Goal: Information Seeking & Learning: Learn about a topic

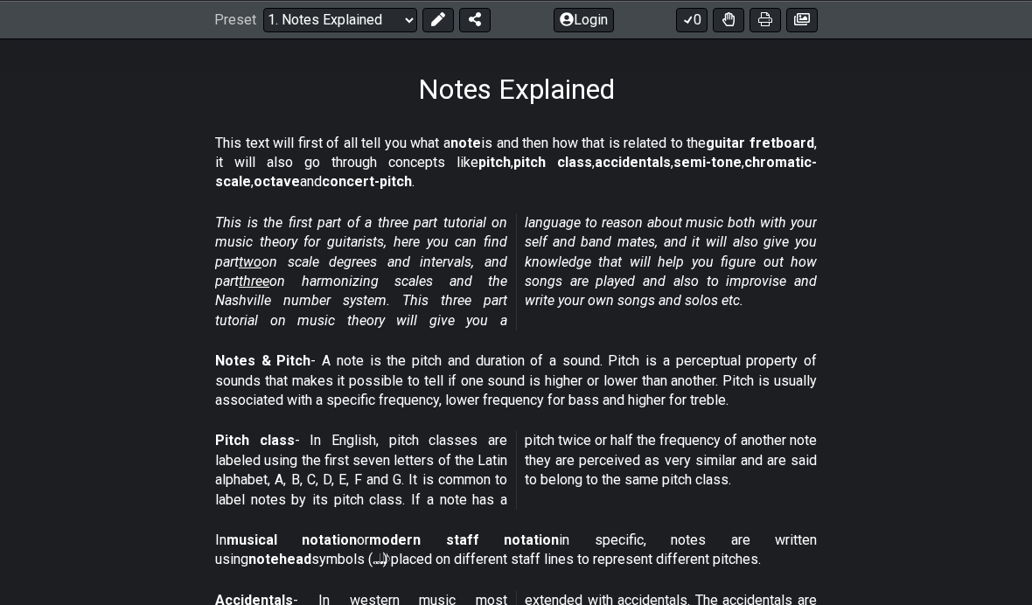
scroll to position [239, 0]
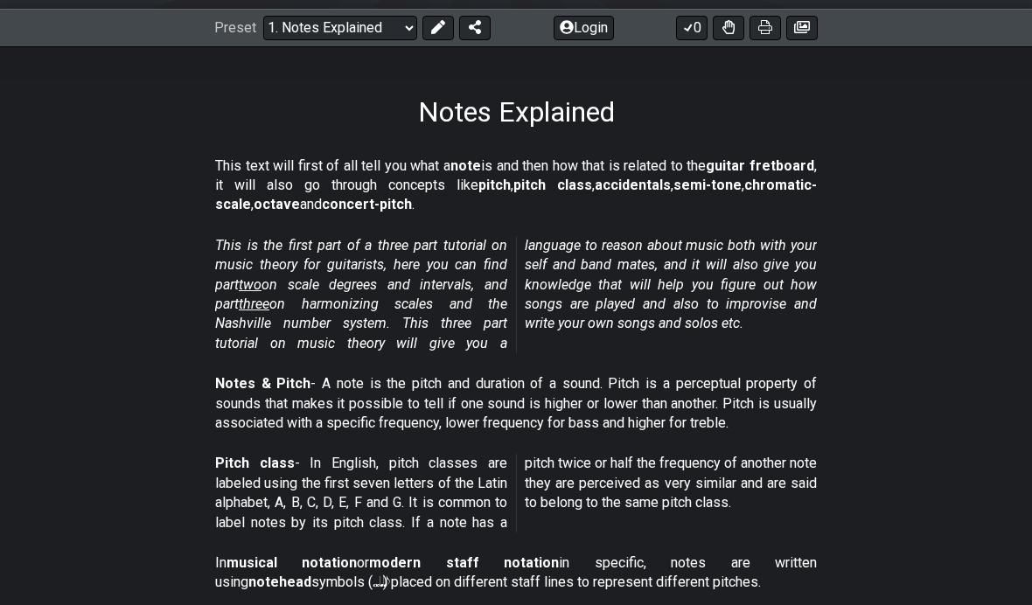
click at [503, 254] on em "This is the first part of a three part tutorial on music theory for guitarists,…" at bounding box center [516, 294] width 602 height 115
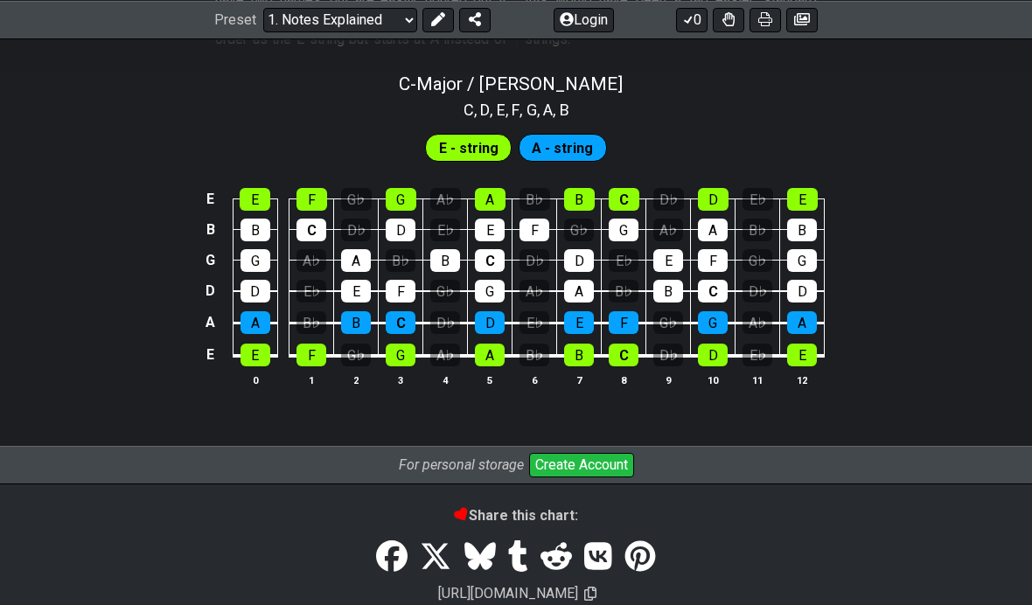
scroll to position [1666, 0]
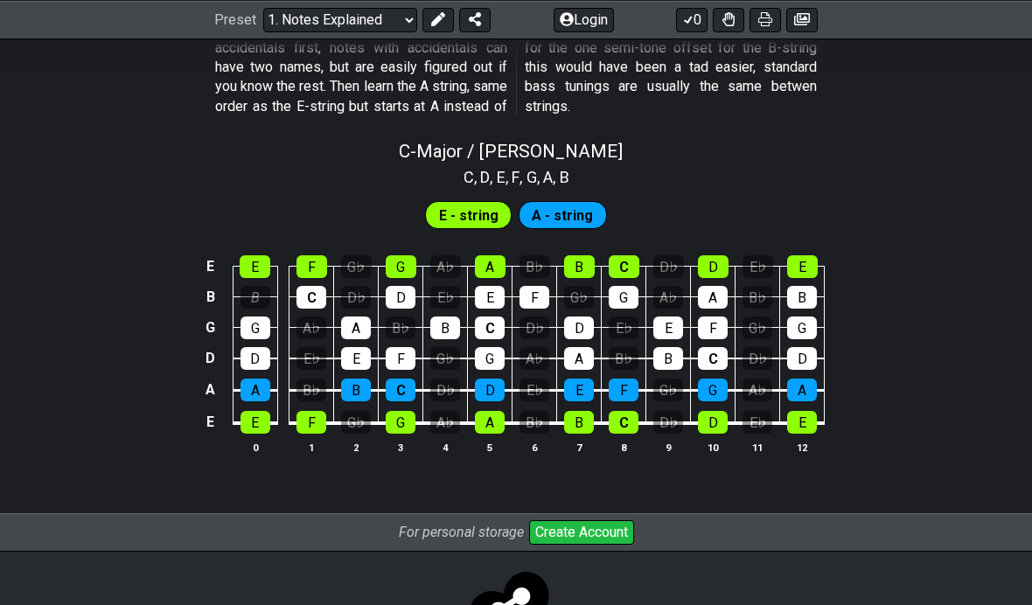
click at [261, 168] on div "C , D , E , F , G , A , B" at bounding box center [516, 176] width 1032 height 28
click at [256, 255] on div "E" at bounding box center [255, 266] width 31 height 23
click at [247, 255] on div "E" at bounding box center [255, 266] width 31 height 23
click at [251, 286] on div "B" at bounding box center [255, 297] width 30 height 23
click at [255, 286] on div "B" at bounding box center [255, 297] width 30 height 23
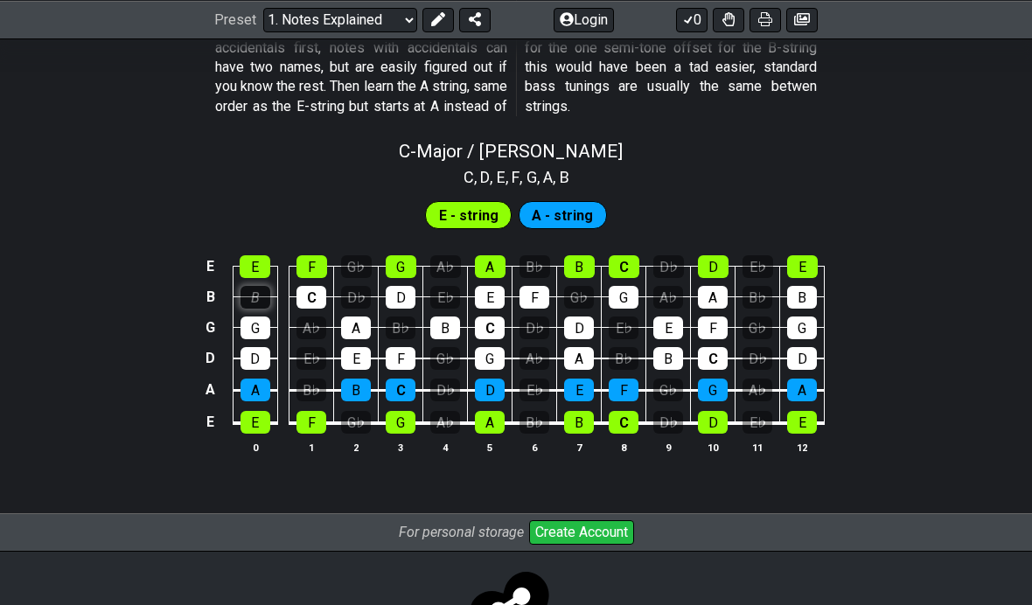
click at [255, 286] on div "B" at bounding box center [255, 297] width 30 height 23
click at [254, 255] on div "E" at bounding box center [255, 266] width 31 height 23
click at [253, 255] on div "E" at bounding box center [255, 266] width 31 height 23
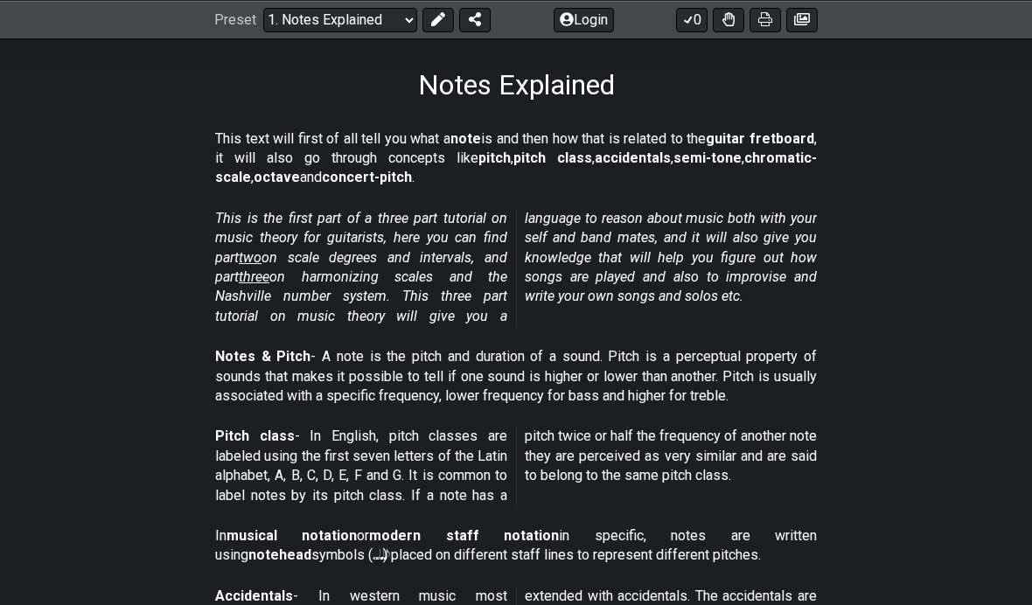
scroll to position [0, 0]
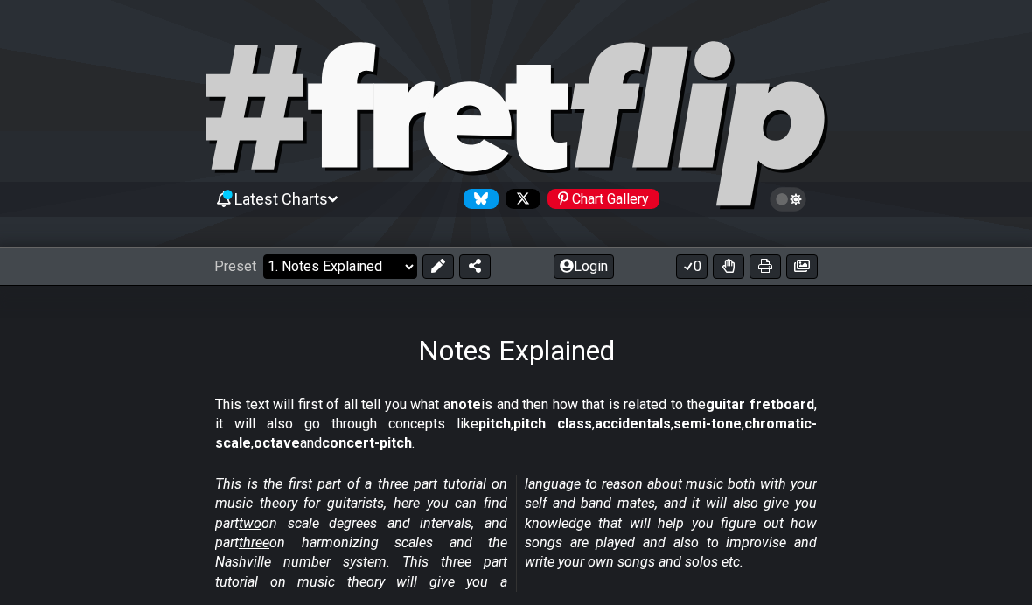
click at [284, 275] on select "Welcome to #fretflip! Initial Preset Custom Preset Minor Pentatonic Major Penta…" at bounding box center [340, 266] width 154 height 24
click at [273, 469] on div "This is the first part of a three part tutorial on music theory for guitarists,…" at bounding box center [516, 537] width 602 height 138
click at [300, 261] on select "Welcome to #fretflip! Initial Preset Custom Preset Minor Pentatonic Major Penta…" at bounding box center [340, 266] width 154 height 24
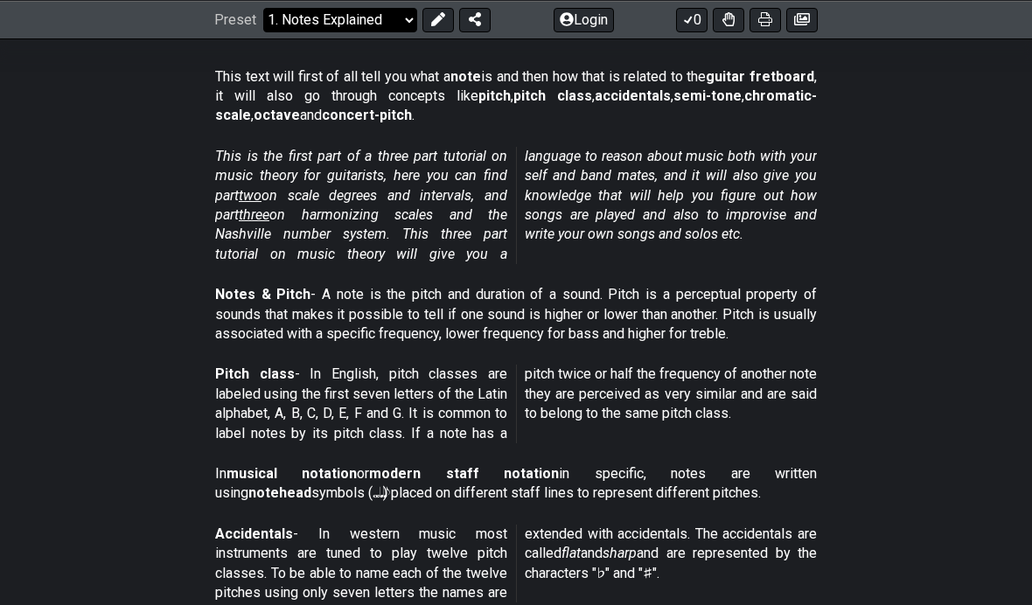
scroll to position [330, 0]
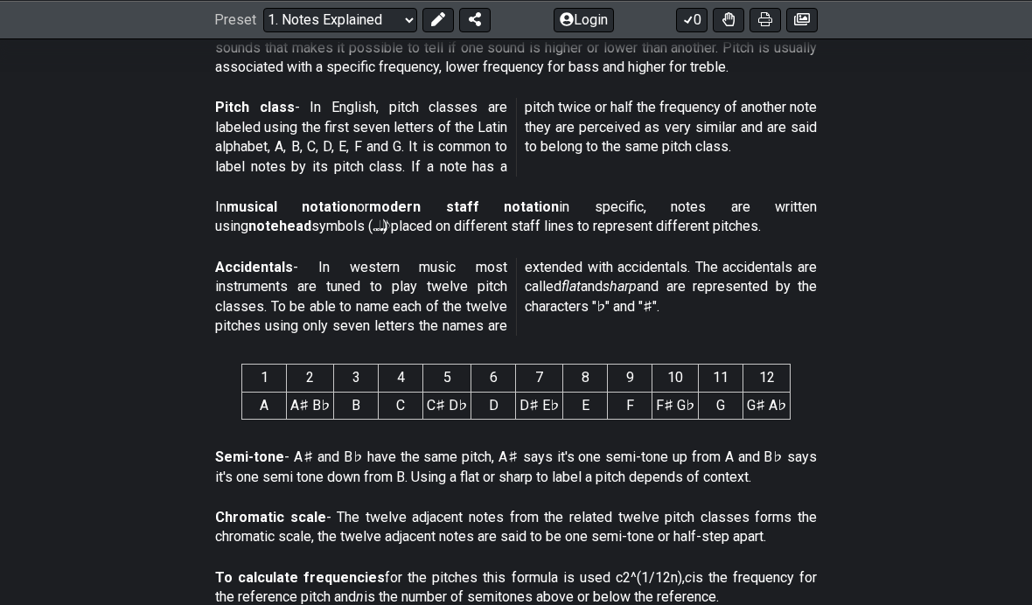
scroll to position [414, 0]
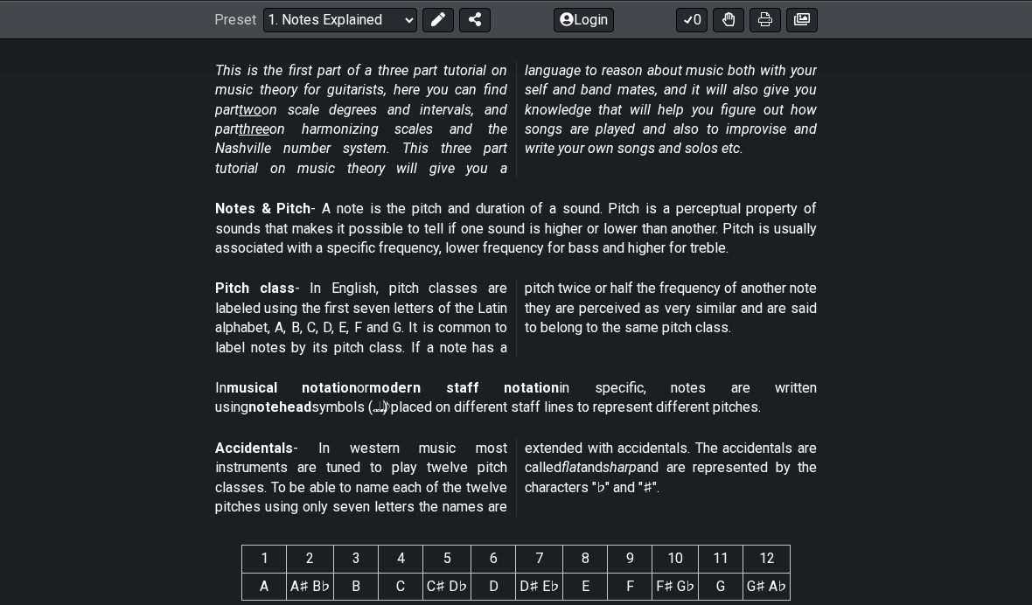
click at [657, 194] on div "Notes & Pitch - A note is the pitch and duration of a sound. Pitch is a percept…" at bounding box center [516, 232] width 602 height 80
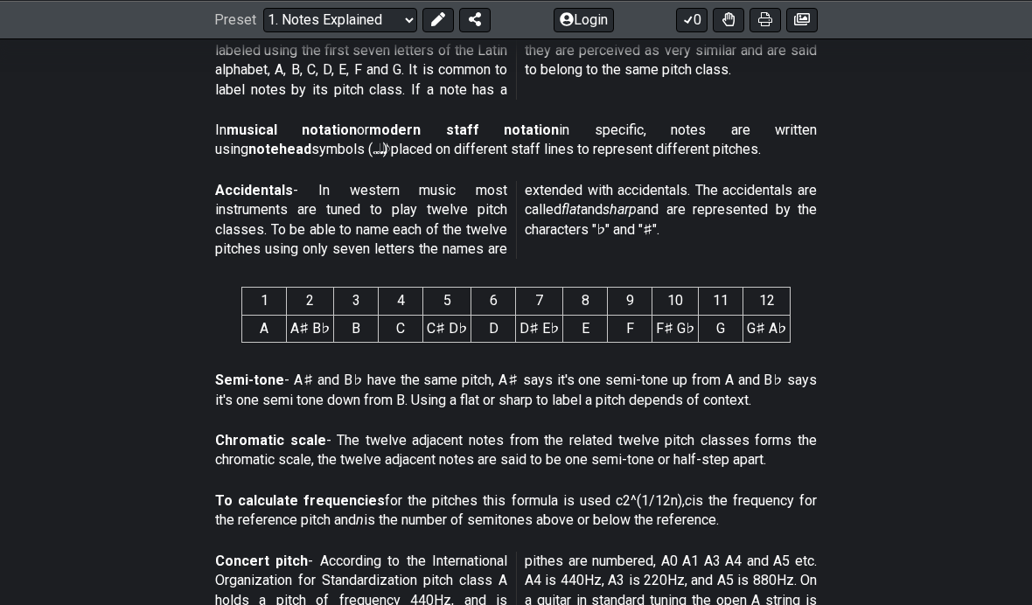
scroll to position [671, 0]
click at [57, 497] on section "To calculate frequencies for the pitches this formula is used c2^(1/12n), c is …" at bounding box center [516, 515] width 1032 height 60
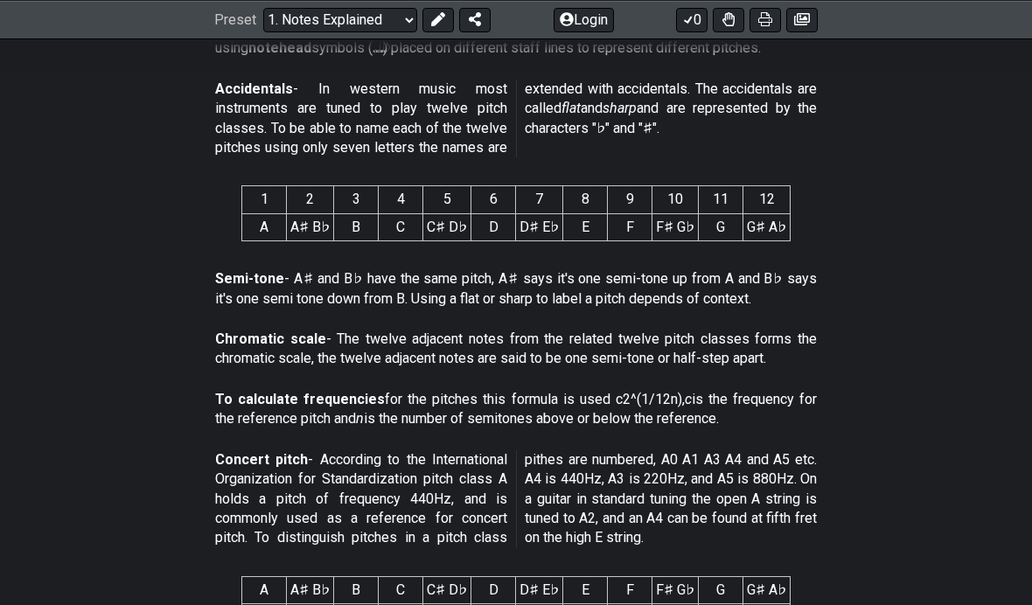
scroll to position [772, 0]
click at [397, 299] on p "Semi-tone - A♯ and B♭ have the same pitch, A♯ says it's one semi-tone up from A…" at bounding box center [516, 289] width 602 height 39
click at [414, 330] on p "Chromatic scale - The twelve adjacent notes from the related twelve pitch class…" at bounding box center [516, 349] width 602 height 39
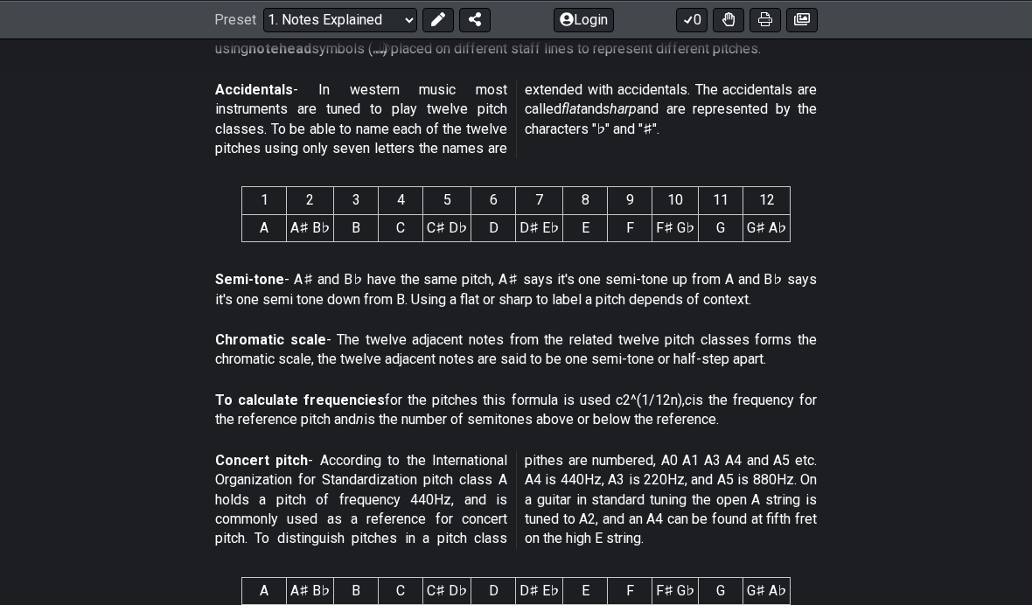
click at [414, 330] on p "Chromatic scale - The twelve adjacent notes from the related twelve pitch class…" at bounding box center [516, 349] width 602 height 39
click at [414, 330] on html "Latest Charts Chart Gallery The Internet Guitar fretboard tool - view and edit …" at bounding box center [516, 404] width 1032 height 2352
click at [414, 330] on p "Chromatic scale - The twelve adjacent notes from the related twelve pitch class…" at bounding box center [516, 349] width 602 height 39
click at [460, 391] on p "To calculate frequencies for the pitches this formula is used c2^(1/12n), c is …" at bounding box center [516, 410] width 602 height 39
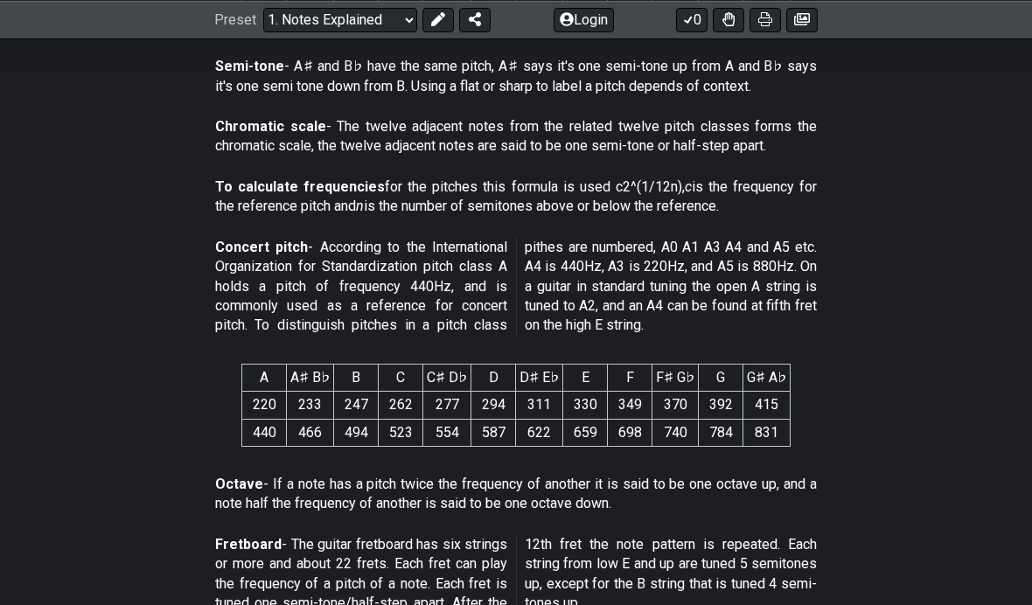
scroll to position [1024, 0]
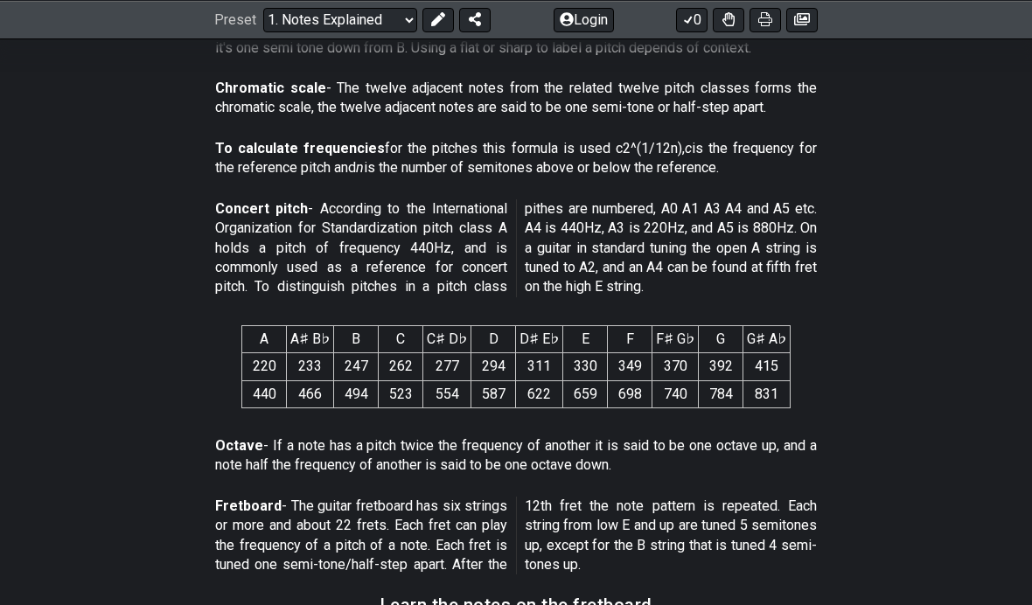
click at [545, 393] on td "622" at bounding box center [539, 393] width 47 height 27
click at [581, 472] on div "Octave - If a note has a pitch twice the frequency of another it is said to be …" at bounding box center [516, 459] width 602 height 60
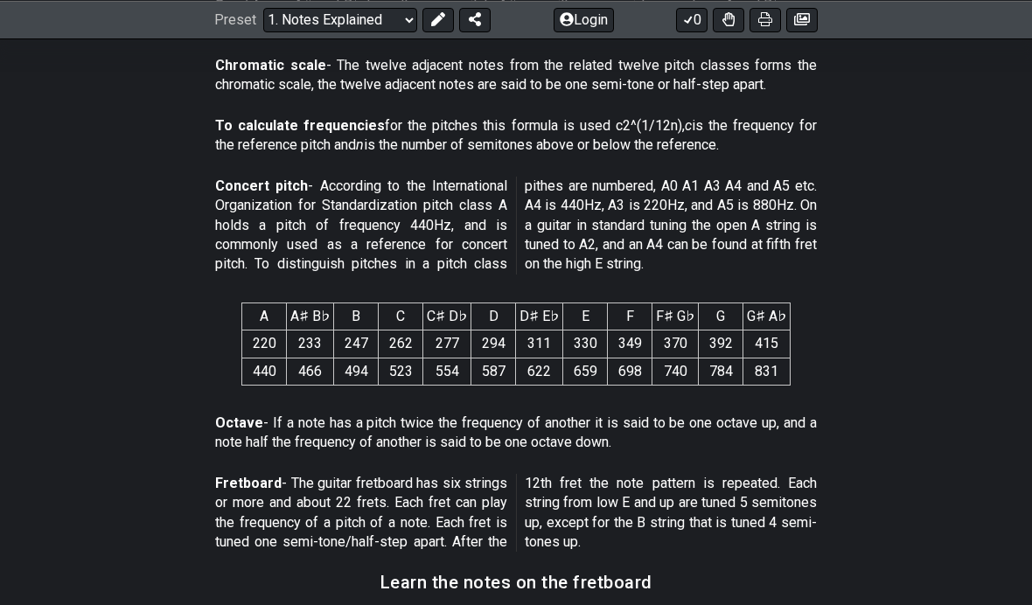
scroll to position [1047, 0]
click at [607, 490] on p "Fretboard - The guitar fretboard has six strings or more and about 22 frets. Ea…" at bounding box center [516, 512] width 602 height 79
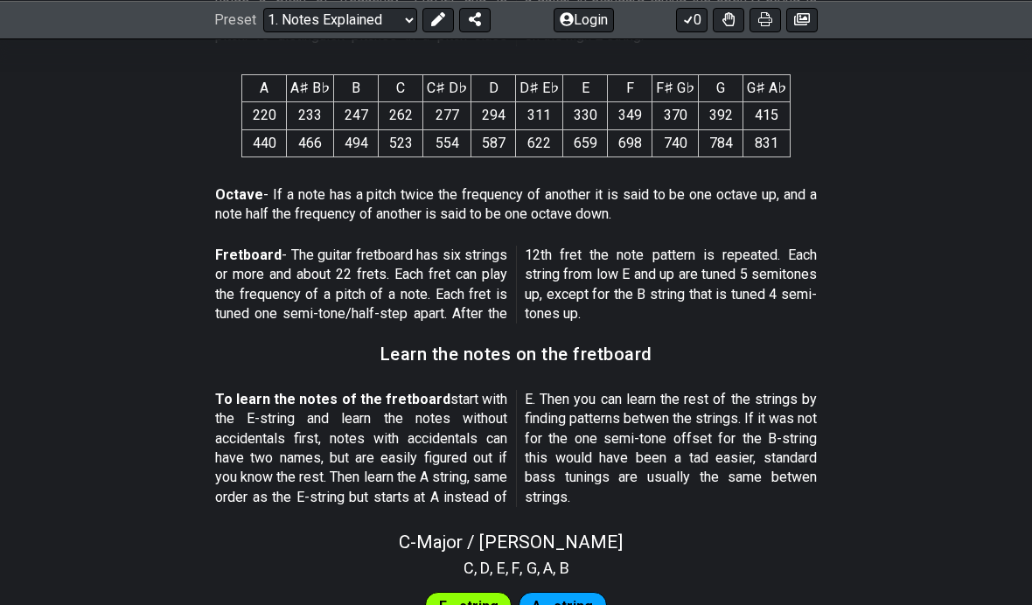
scroll to position [1283, 0]
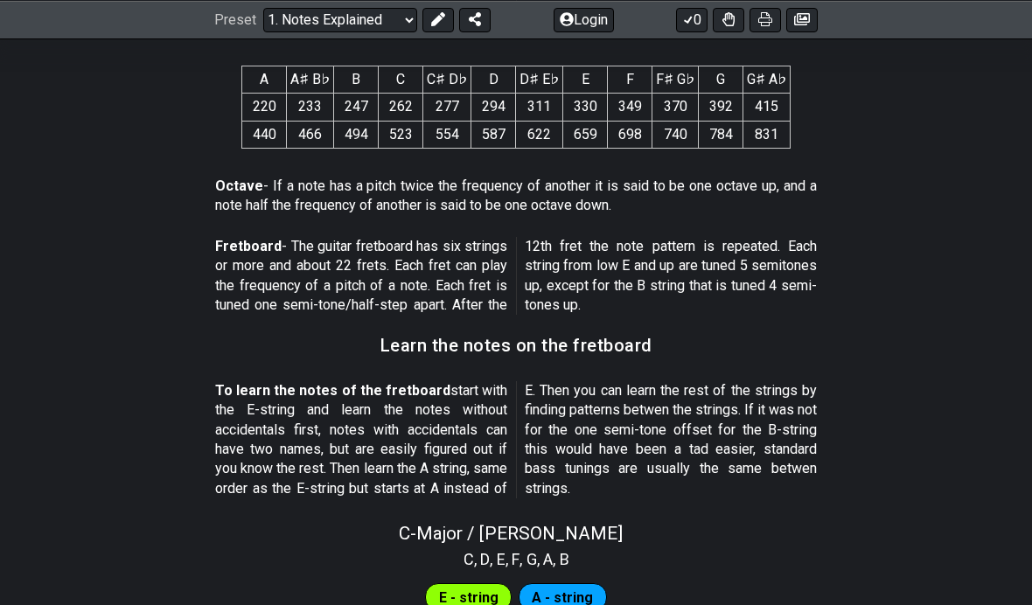
click at [373, 488] on div "To learn the notes of the fretboard start with the E-string and learn the notes…" at bounding box center [516, 443] width 602 height 138
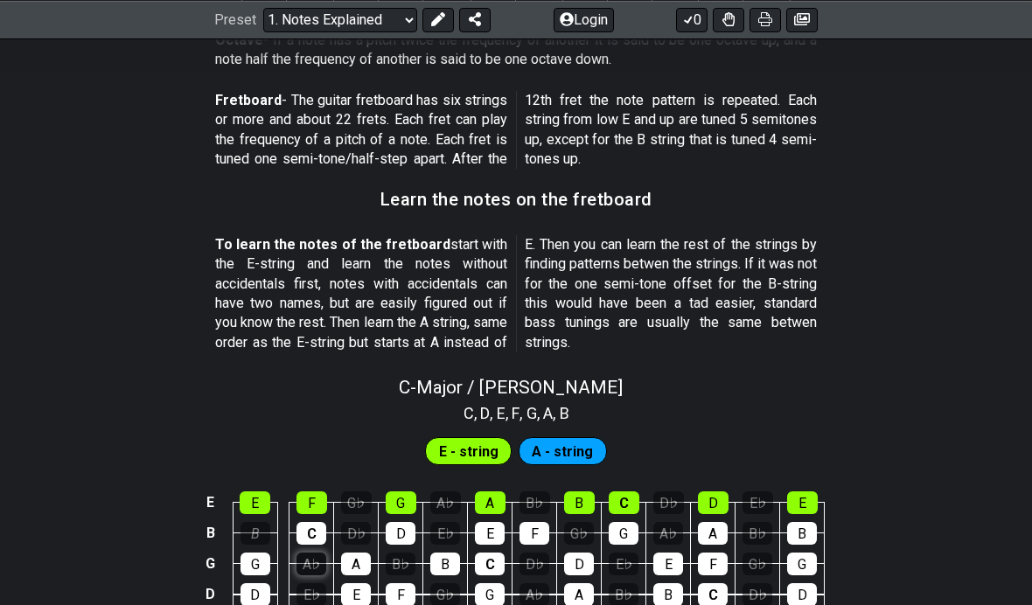
scroll to position [1469, 0]
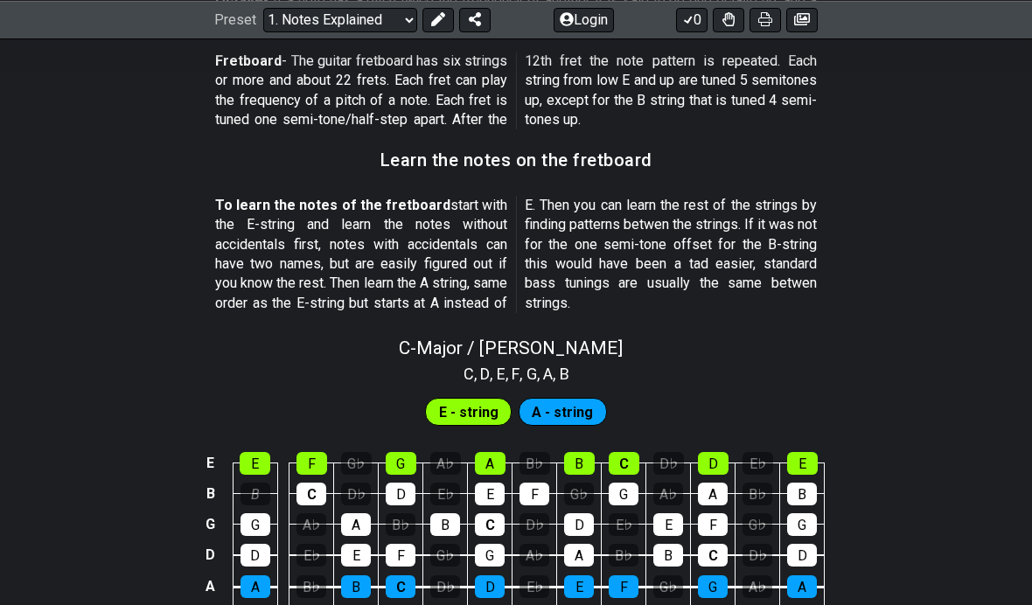
click at [595, 407] on div "A - string" at bounding box center [562, 412] width 88 height 28
click at [579, 400] on span "A - string" at bounding box center [562, 412] width 61 height 25
click at [540, 398] on div "A - string" at bounding box center [562, 412] width 88 height 28
click at [489, 400] on span "E - string" at bounding box center [468, 412] width 59 height 25
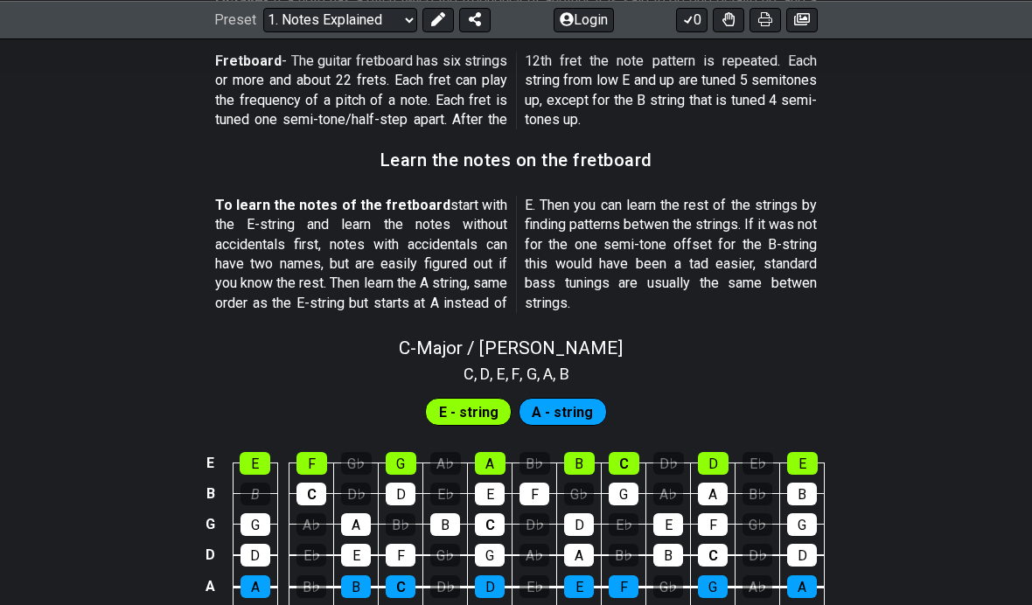
click at [489, 400] on span "E - string" at bounding box center [468, 412] width 59 height 25
click at [538, 400] on span "A - string" at bounding box center [562, 412] width 61 height 25
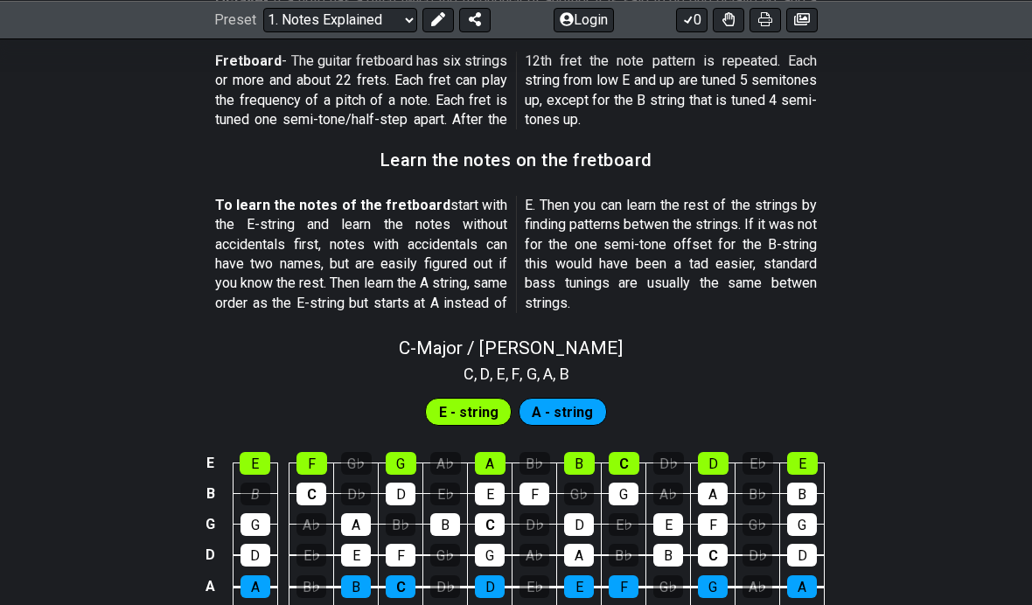
click at [538, 400] on span "A - string" at bounding box center [562, 412] width 61 height 25
click at [460, 400] on span "E - string" at bounding box center [468, 412] width 59 height 25
click at [542, 433] on td "B♭" at bounding box center [534, 448] width 45 height 31
click at [539, 408] on div "E - string A - string" at bounding box center [515, 411] width 189 height 35
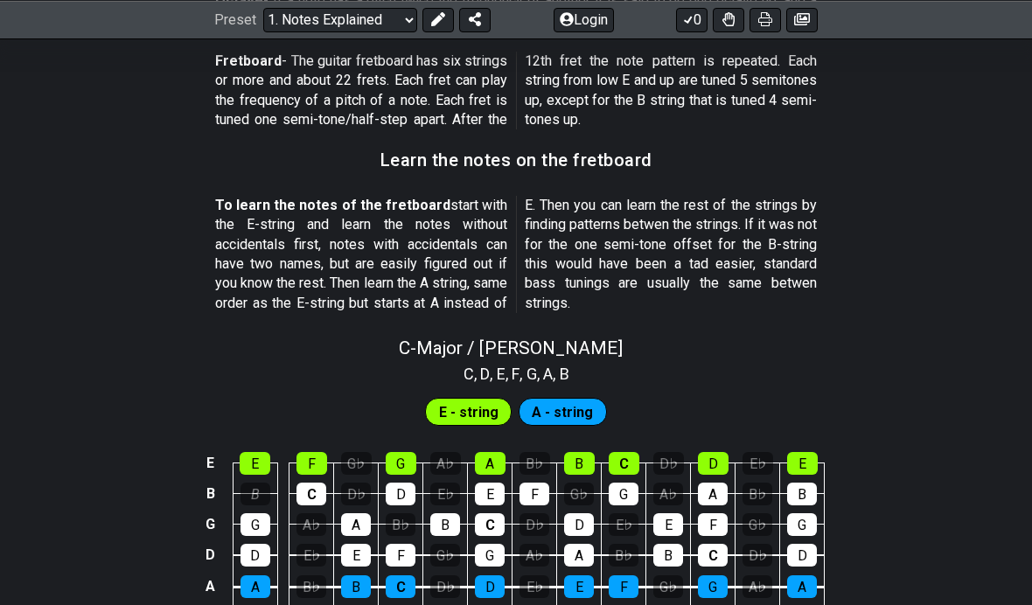
click at [254, 463] on td "B" at bounding box center [255, 478] width 45 height 31
click at [247, 452] on div "E" at bounding box center [255, 463] width 31 height 23
click at [243, 452] on div "E" at bounding box center [255, 463] width 31 height 23
click at [219, 433] on table "E E F G♭ G A♭ A B♭ B C D♭ D E♭ E B B C D♭ D E♭ E F G♭ G A♭ A B♭ B G G A♭ A B♭ B…" at bounding box center [512, 535] width 625 height 205
click at [245, 452] on div "E" at bounding box center [255, 463] width 31 height 23
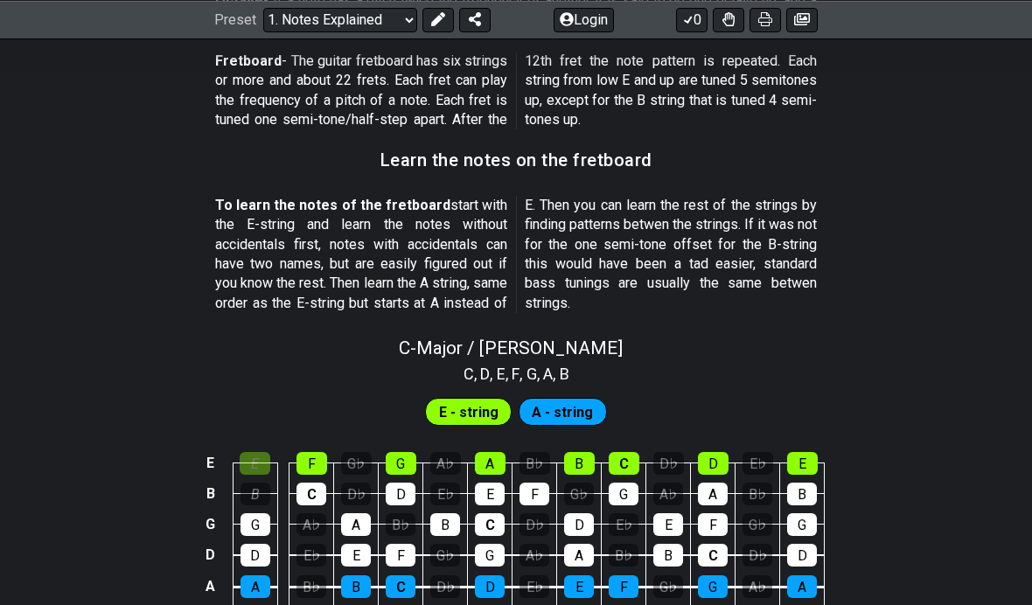
click at [309, 463] on td "C" at bounding box center [311, 478] width 45 height 31
click at [248, 452] on div "E" at bounding box center [255, 463] width 31 height 23
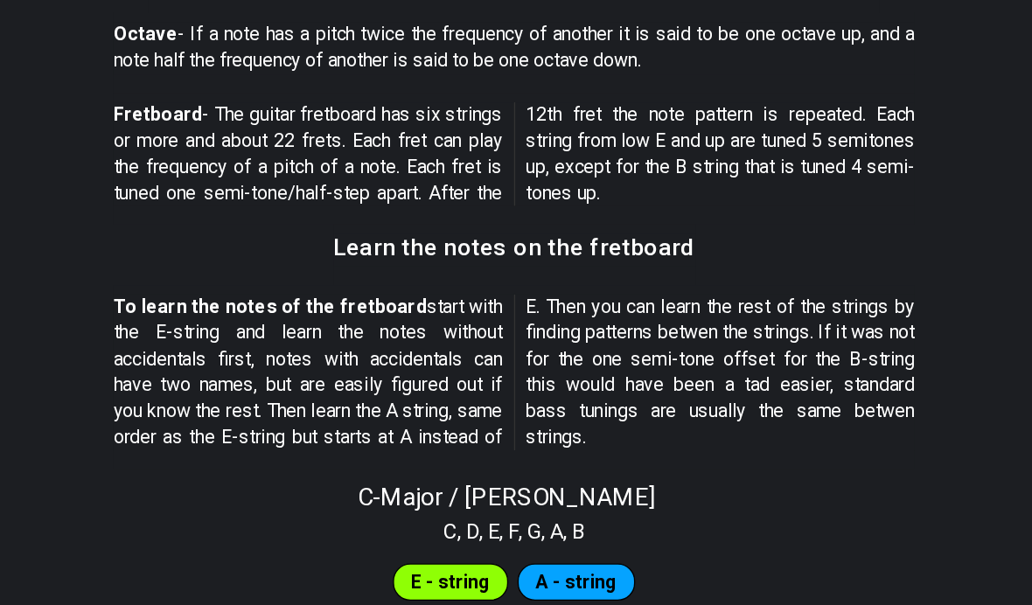
scroll to position [1350, 0]
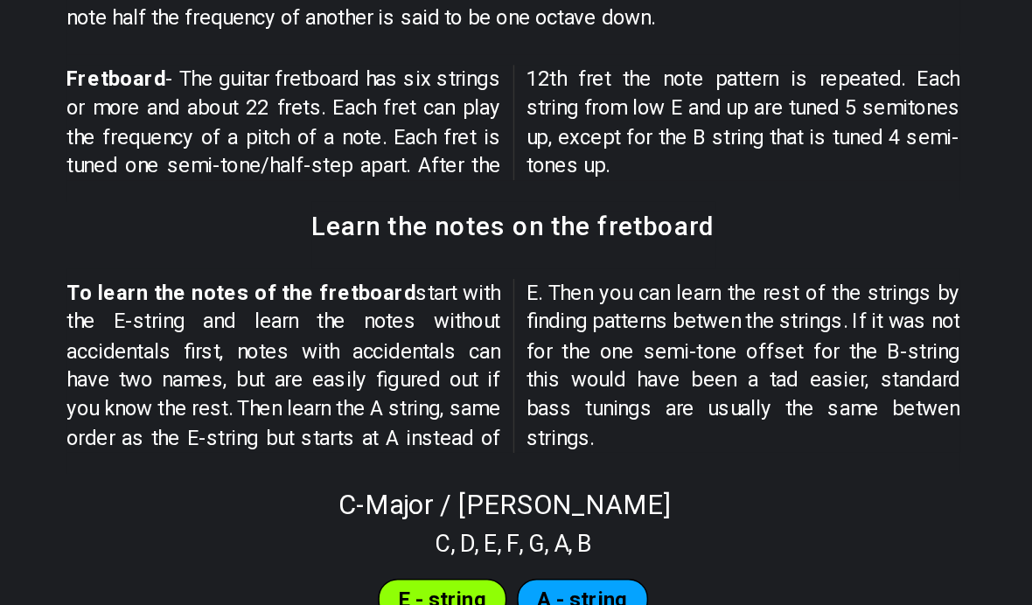
drag, startPoint x: 174, startPoint y: 177, endPoint x: 221, endPoint y: 200, distance: 52.8
click at [222, 315] on p "To learn the notes of the fretboard start with the E-string and learn the notes…" at bounding box center [516, 373] width 602 height 117
drag, startPoint x: 25, startPoint y: 161, endPoint x: 179, endPoint y: 201, distance: 159.0
drag, startPoint x: 165, startPoint y: 199, endPoint x: 311, endPoint y: 181, distance: 147.2
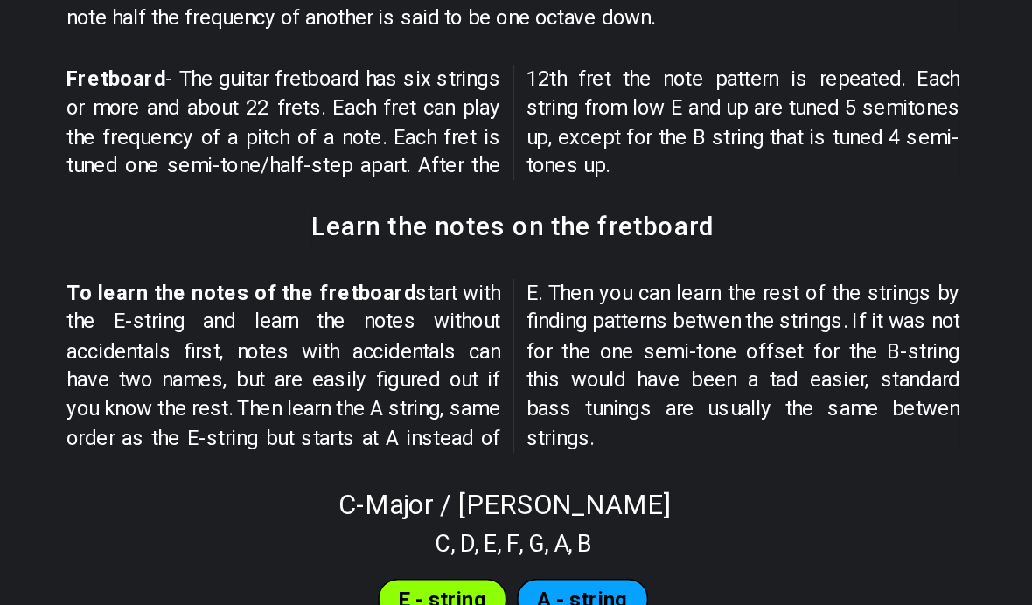
click at [322, 315] on p "To learn the notes of the fretboard start with the E-string and learn the notes…" at bounding box center [516, 373] width 602 height 117
click at [378, 315] on p "To learn the notes of the fretboard start with the E-string and learn the notes…" at bounding box center [516, 373] width 602 height 117
drag, startPoint x: 378, startPoint y: 170, endPoint x: 446, endPoint y: 192, distance: 71.6
click at [447, 315] on span "To learn the notes of the fretboard start with the E-string and learn the notes…" at bounding box center [516, 373] width 602 height 117
drag, startPoint x: 412, startPoint y: 178, endPoint x: 423, endPoint y: 226, distance: 49.4
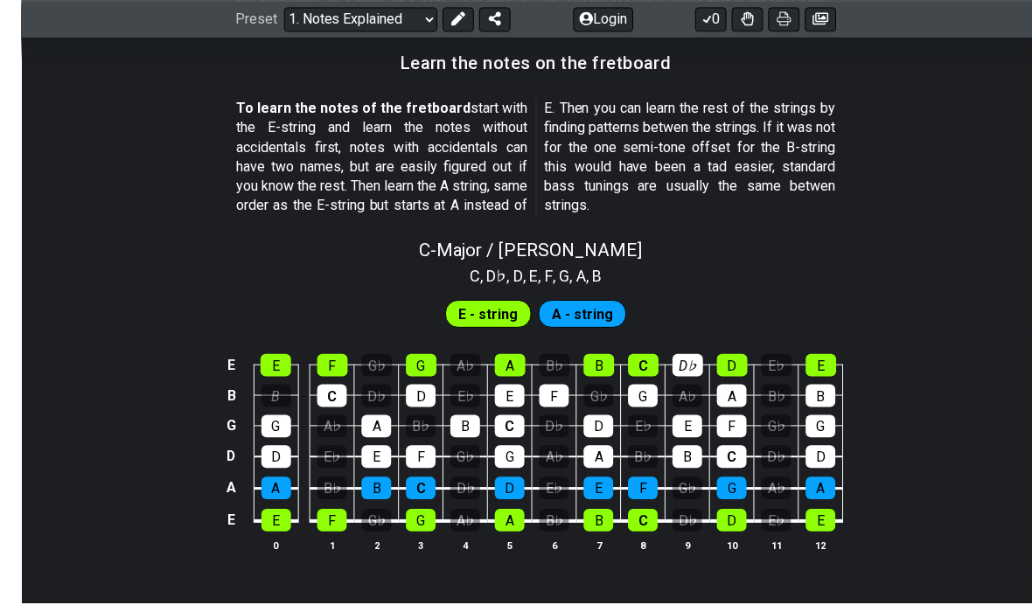
scroll to position [1567, 0]
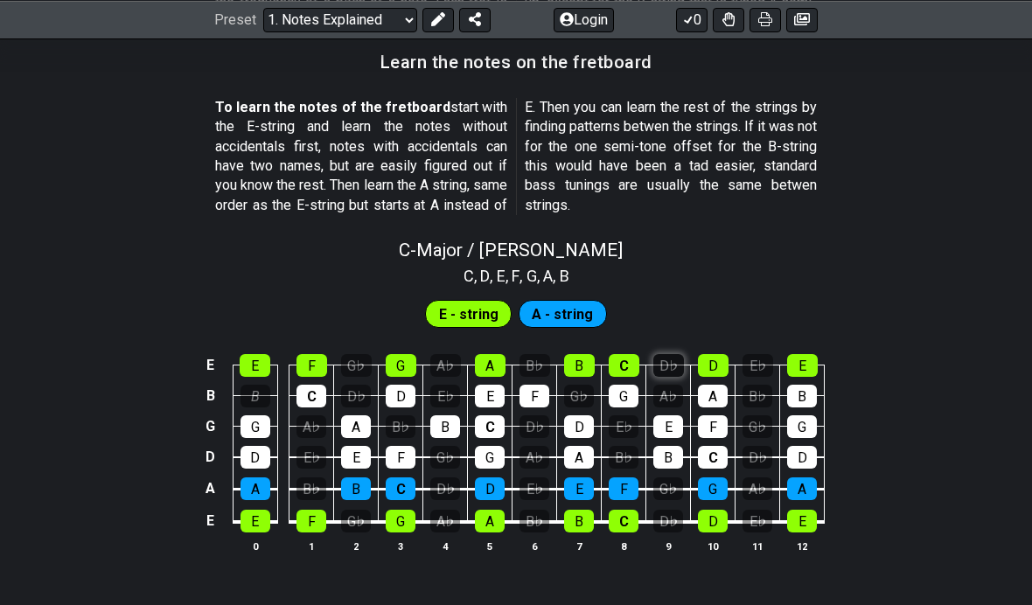
click at [667, 354] on div "D♭" at bounding box center [668, 365] width 31 height 23
click at [666, 354] on div "D♭" at bounding box center [668, 365] width 31 height 23
click at [664, 354] on div "D♭" at bounding box center [668, 365] width 31 height 23
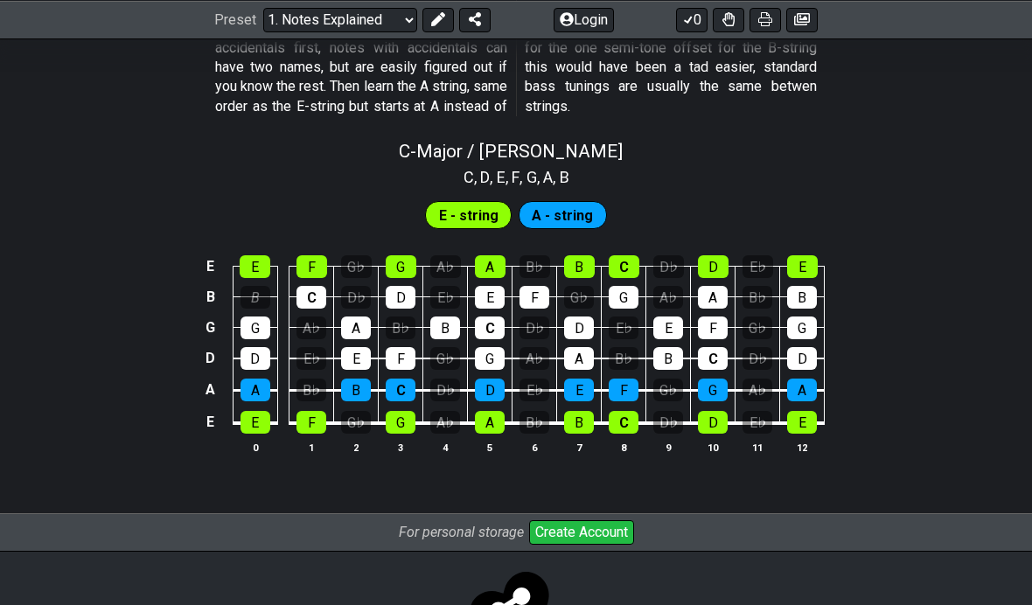
scroll to position [1690, 0]
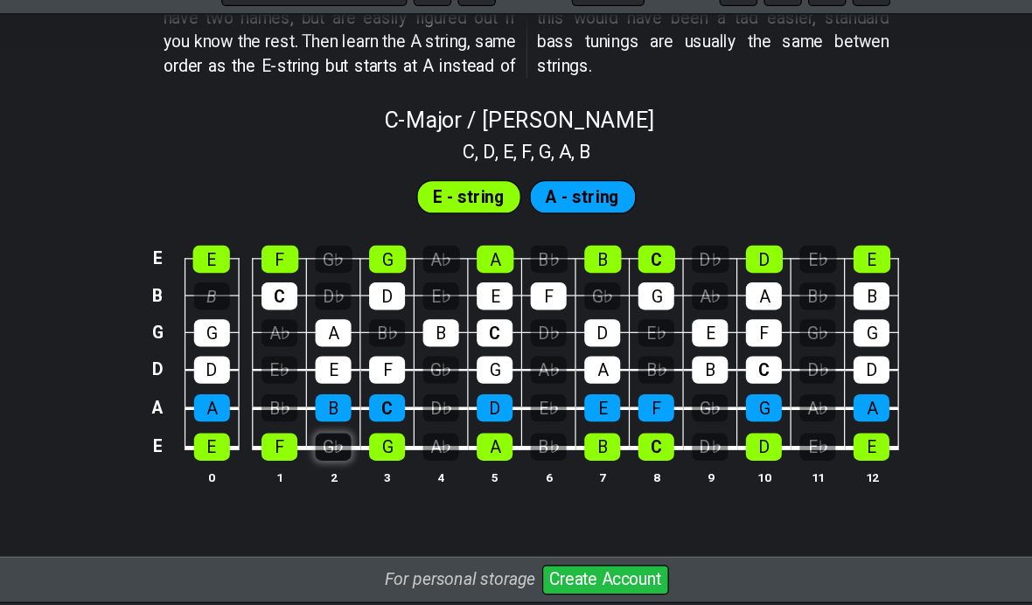
click at [341, 386] on div "G♭" at bounding box center [356, 397] width 30 height 23
click at [430, 386] on div "A♭" at bounding box center [445, 397] width 30 height 23
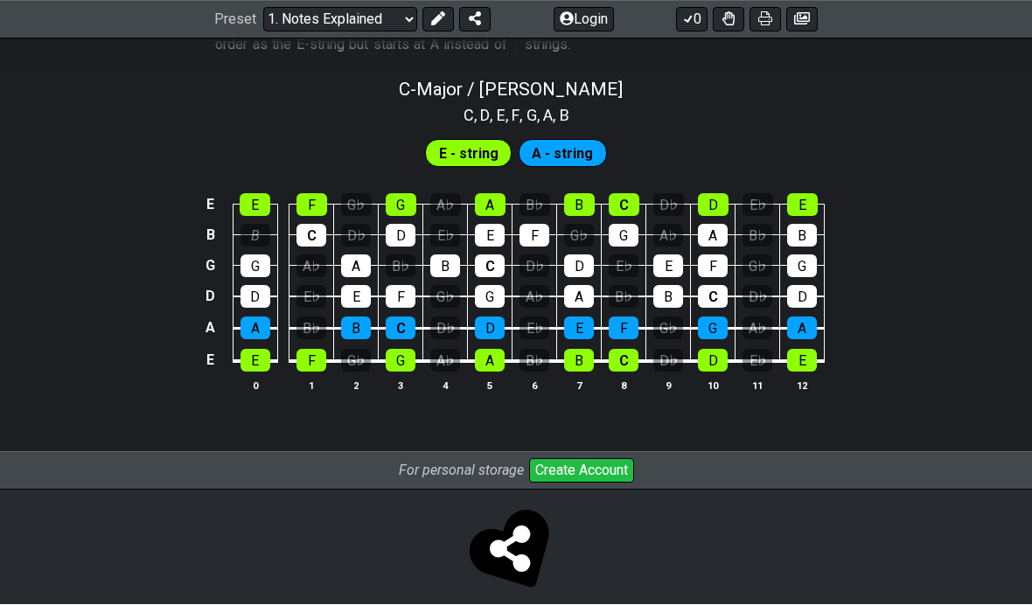
scroll to position [1728, 0]
